Goal: Find specific page/section: Find specific page/section

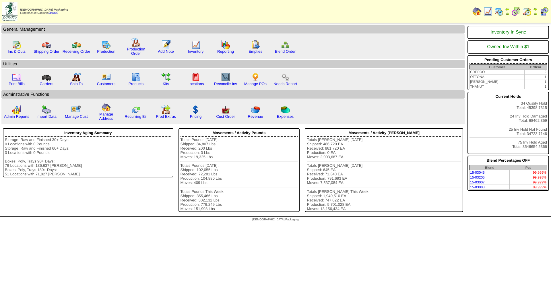
click at [486, 13] on img at bounding box center [487, 11] width 9 height 9
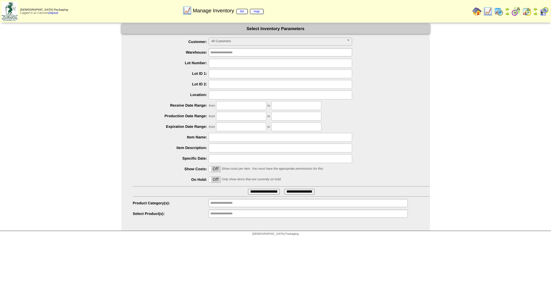
click at [229, 40] on span "All Customers" at bounding box center [277, 41] width 133 height 7
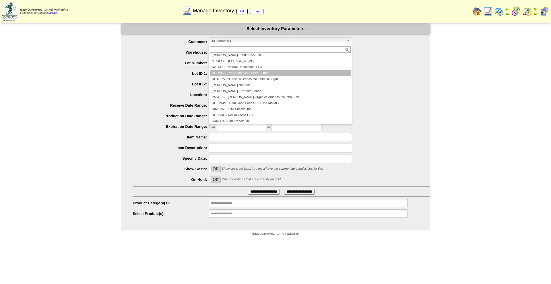
scroll to position [115, 0]
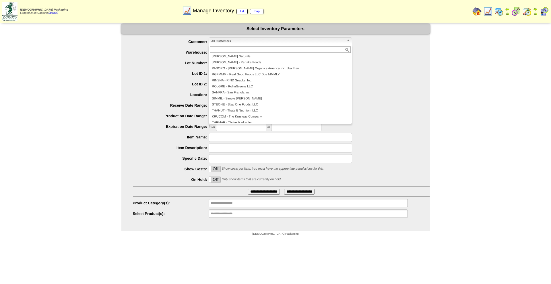
click at [364, 89] on ul "**********" at bounding box center [275, 128] width 308 height 181
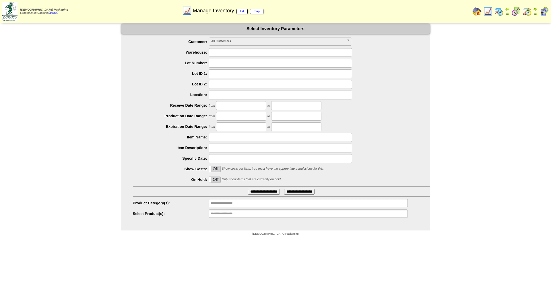
click at [241, 53] on input "text" at bounding box center [228, 52] width 37 height 7
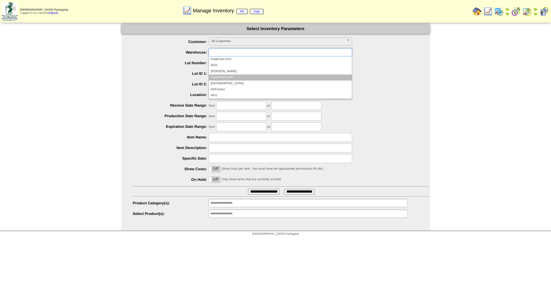
click at [238, 76] on li "GlutenFree (GF)" at bounding box center [280, 78] width 143 height 6
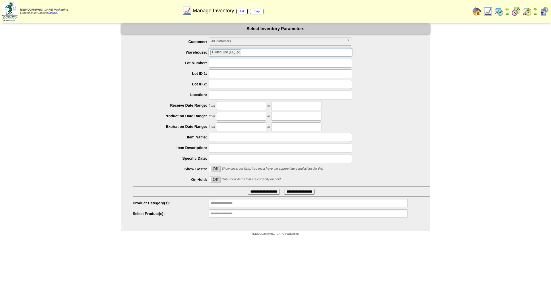
click at [248, 42] on span "All Customers" at bounding box center [277, 41] width 133 height 7
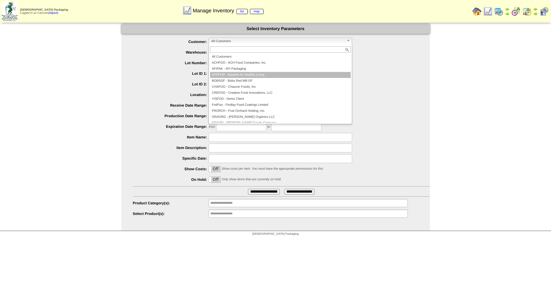
click at [266, 74] on li "APPFOR - Appetite for Healthy Living" at bounding box center [280, 75] width 141 height 6
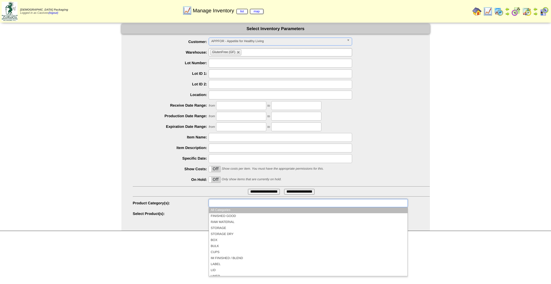
click at [252, 204] on ul at bounding box center [308, 203] width 199 height 8
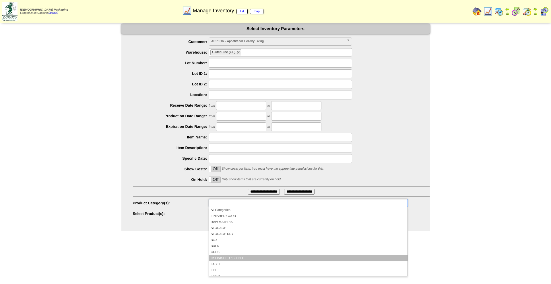
click at [237, 257] on li "IM FINISHED / BLEND" at bounding box center [308, 259] width 198 height 6
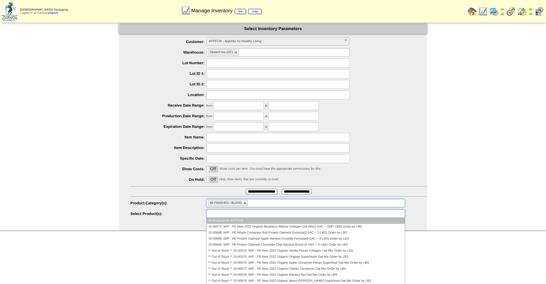
click at [254, 211] on ul at bounding box center [306, 214] width 199 height 8
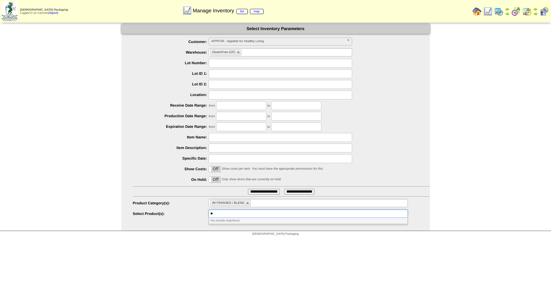
type input "*"
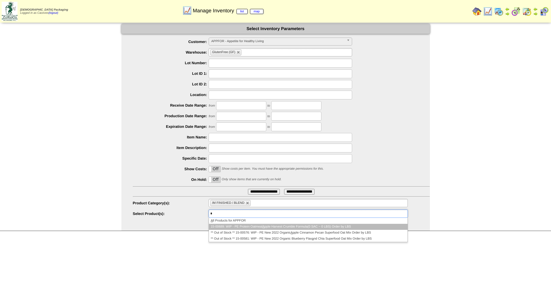
type input "*"
click at [324, 228] on li "15-00689: WIP - PE Protein Oatmeal A pple Harvest Crumble Formula(0 SAC ~ 0 LBS…" at bounding box center [308, 227] width 198 height 6
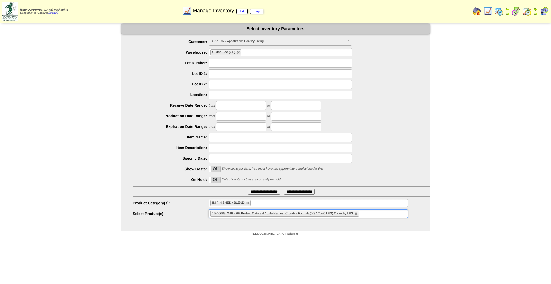
click at [273, 188] on ul "**********" at bounding box center [275, 128] width 308 height 181
click at [271, 191] on input "**********" at bounding box center [264, 192] width 32 height 6
